Goal: Information Seeking & Learning: Learn about a topic

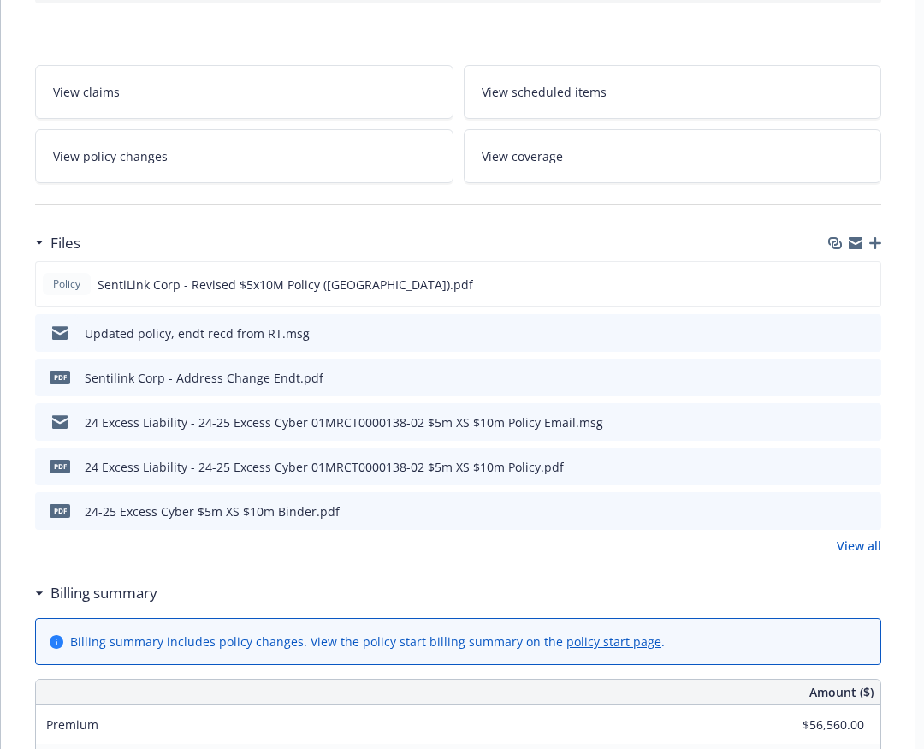
scroll to position [245, 0]
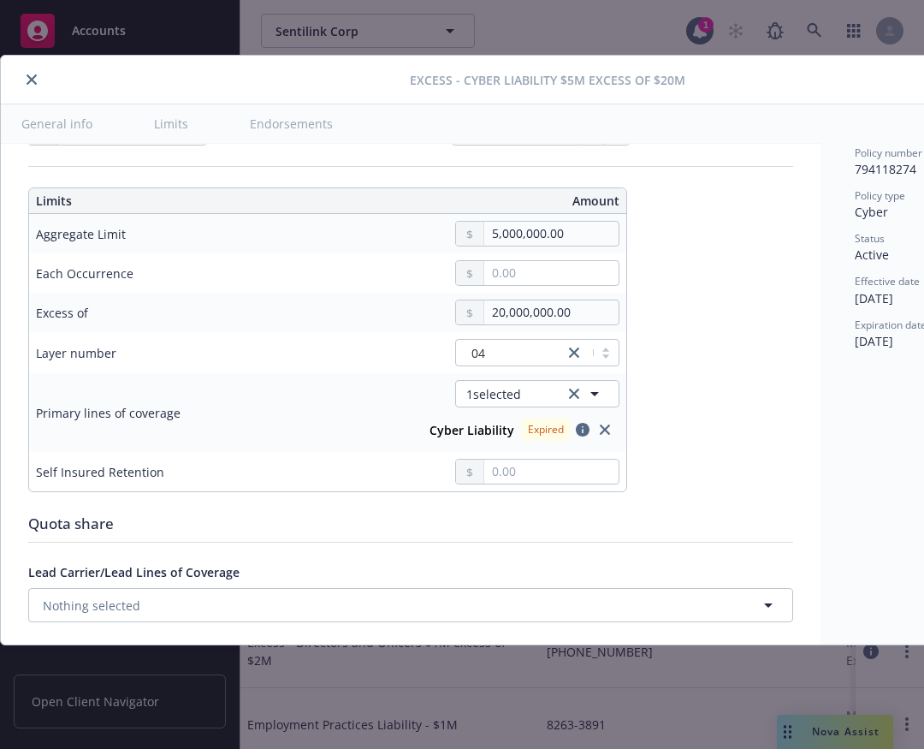
scroll to position [71, 0]
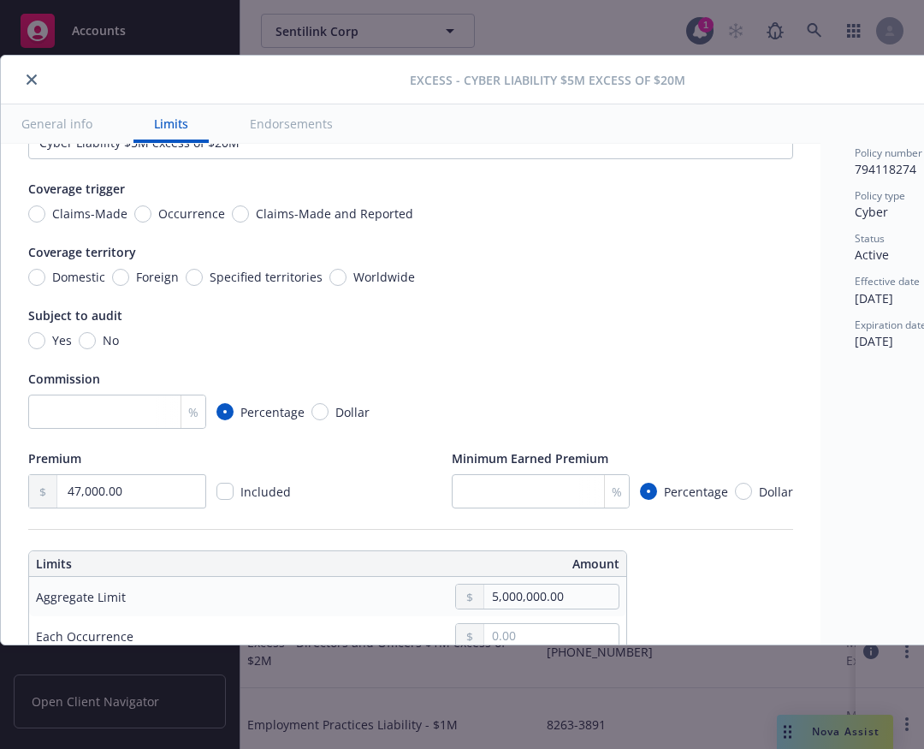
type textarea "x"
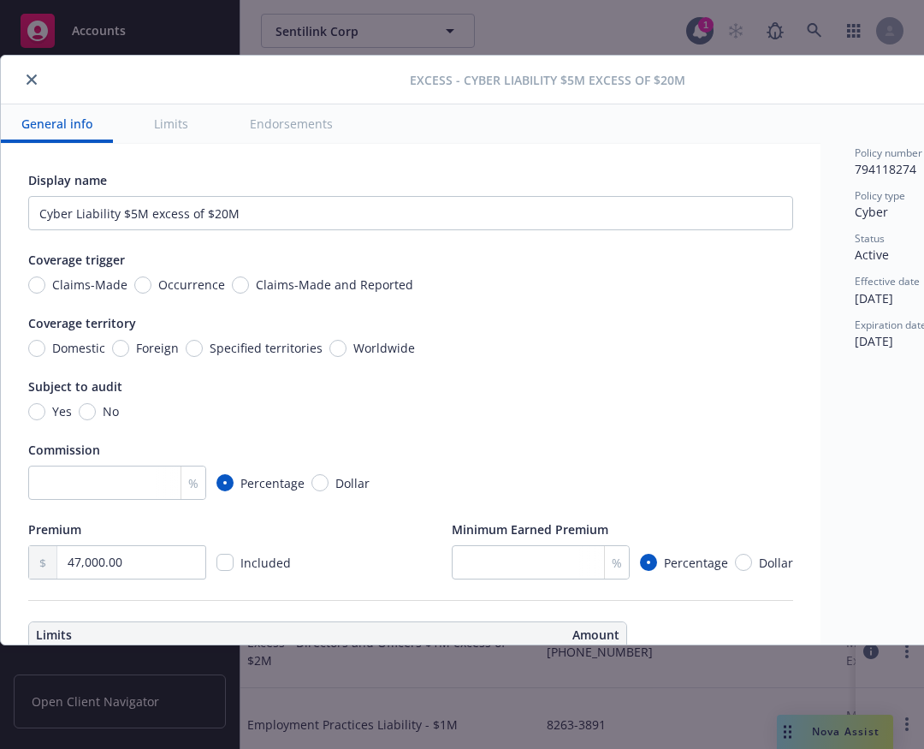
click at [26, 81] on button "close" at bounding box center [31, 79] width 21 height 21
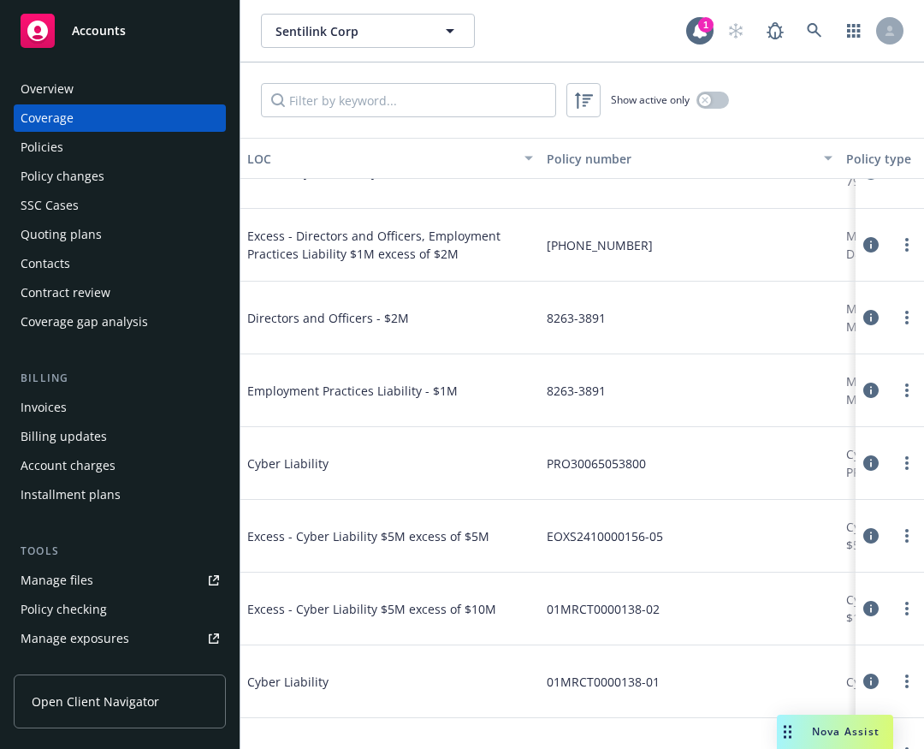
scroll to position [1489, 0]
